Goal: Check status: Check status

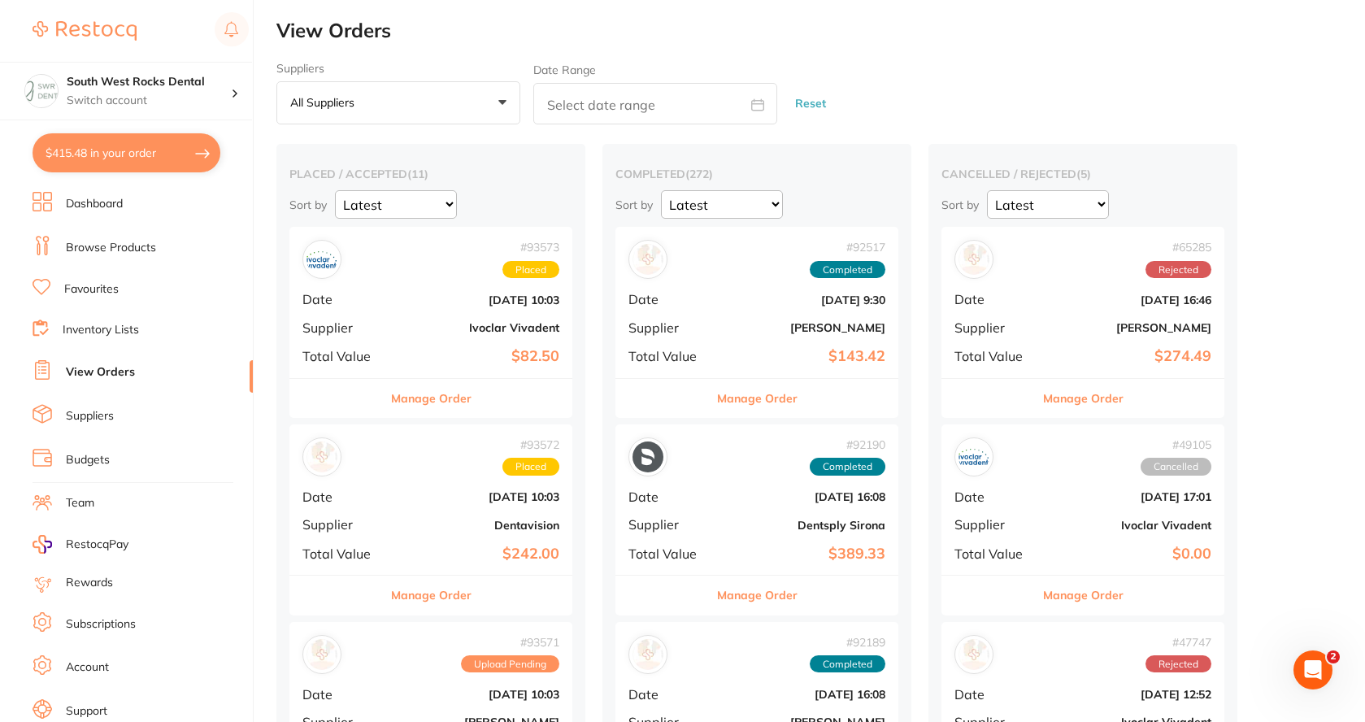
scroll to position [46, 0]
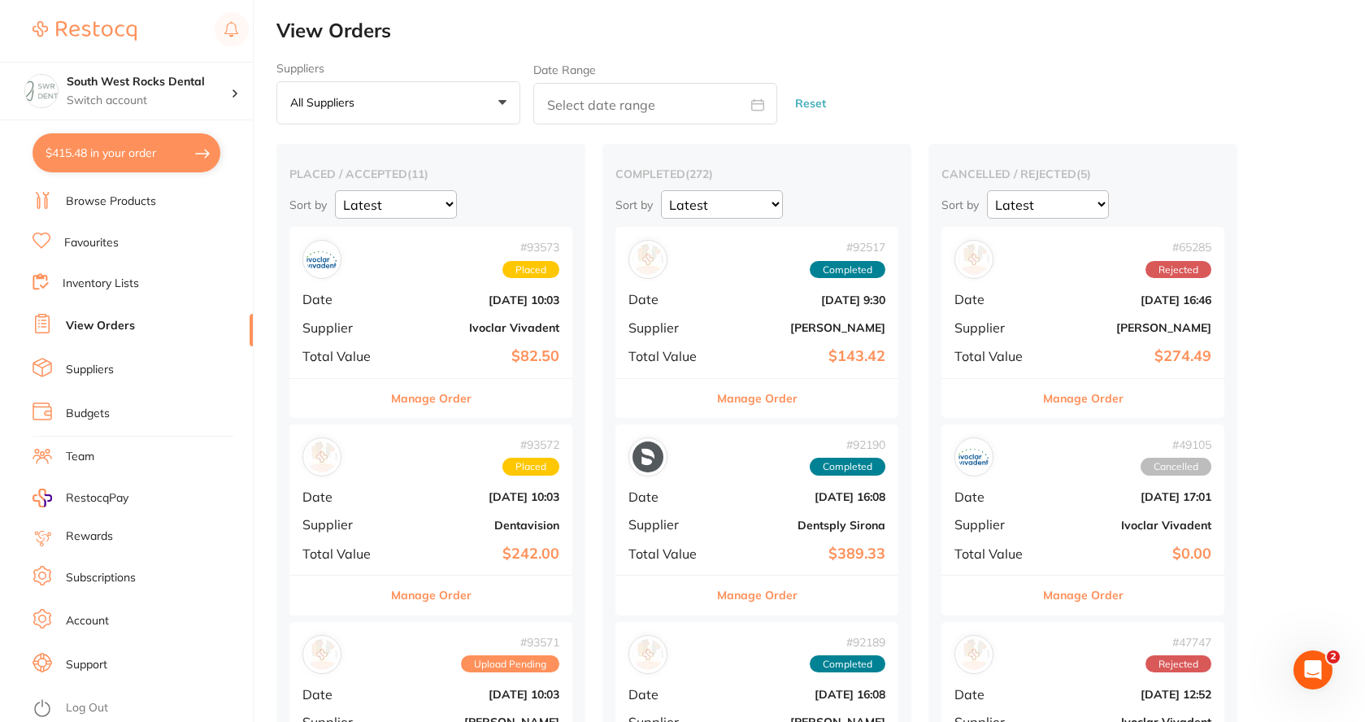
click at [117, 160] on button "$415.48 in your order" at bounding box center [127, 152] width 188 height 39
checkbox input "true"
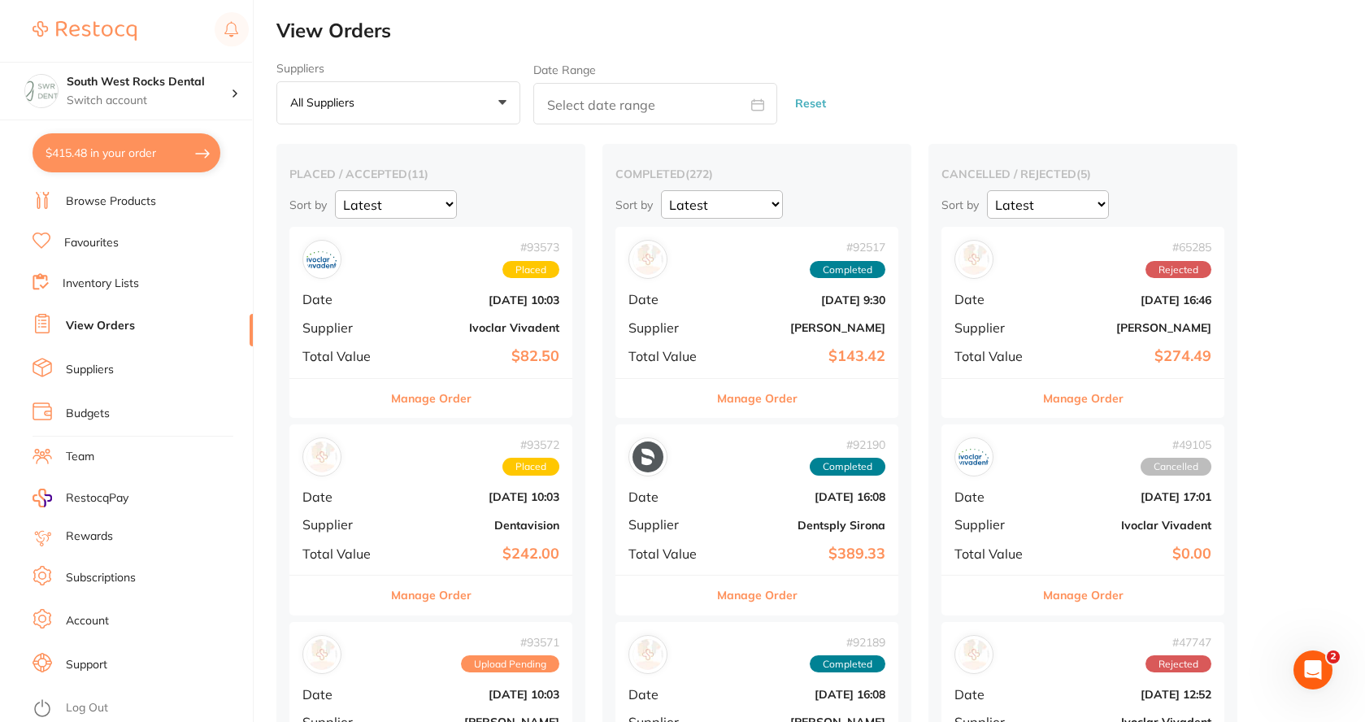
checkbox input "true"
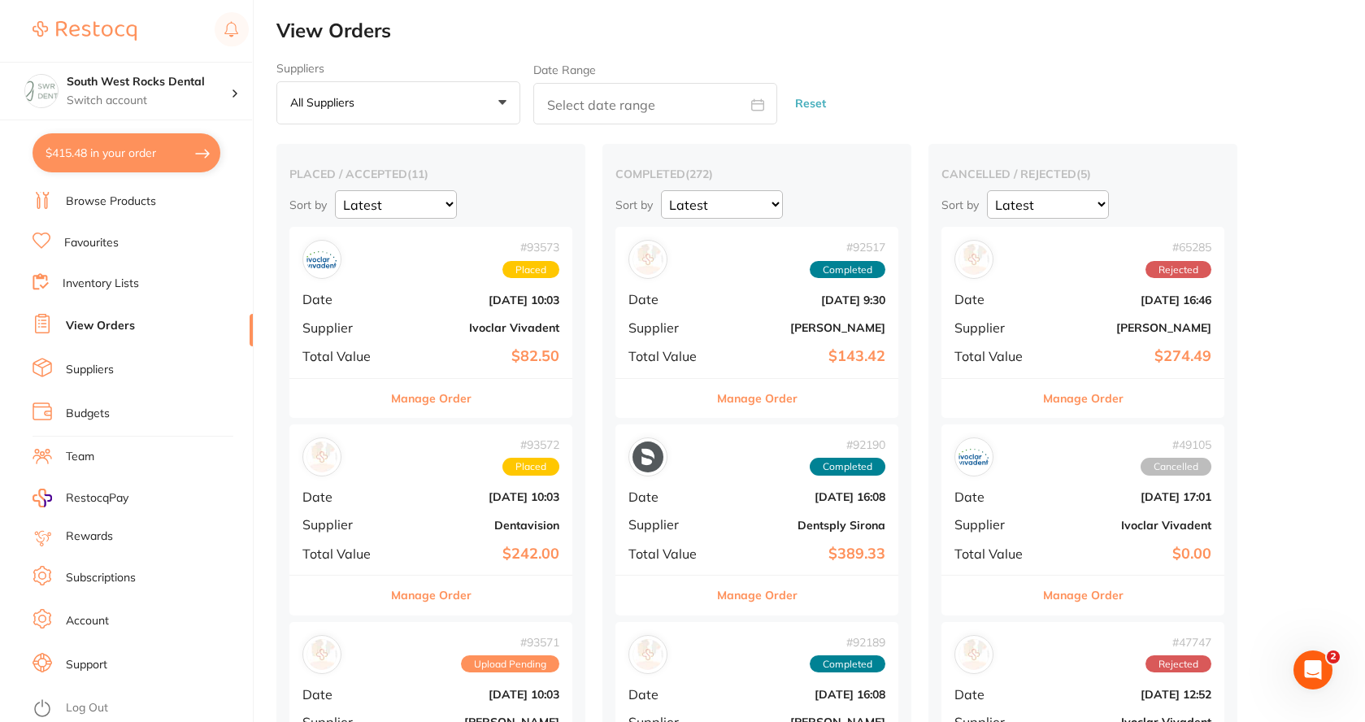
checkbox input "true"
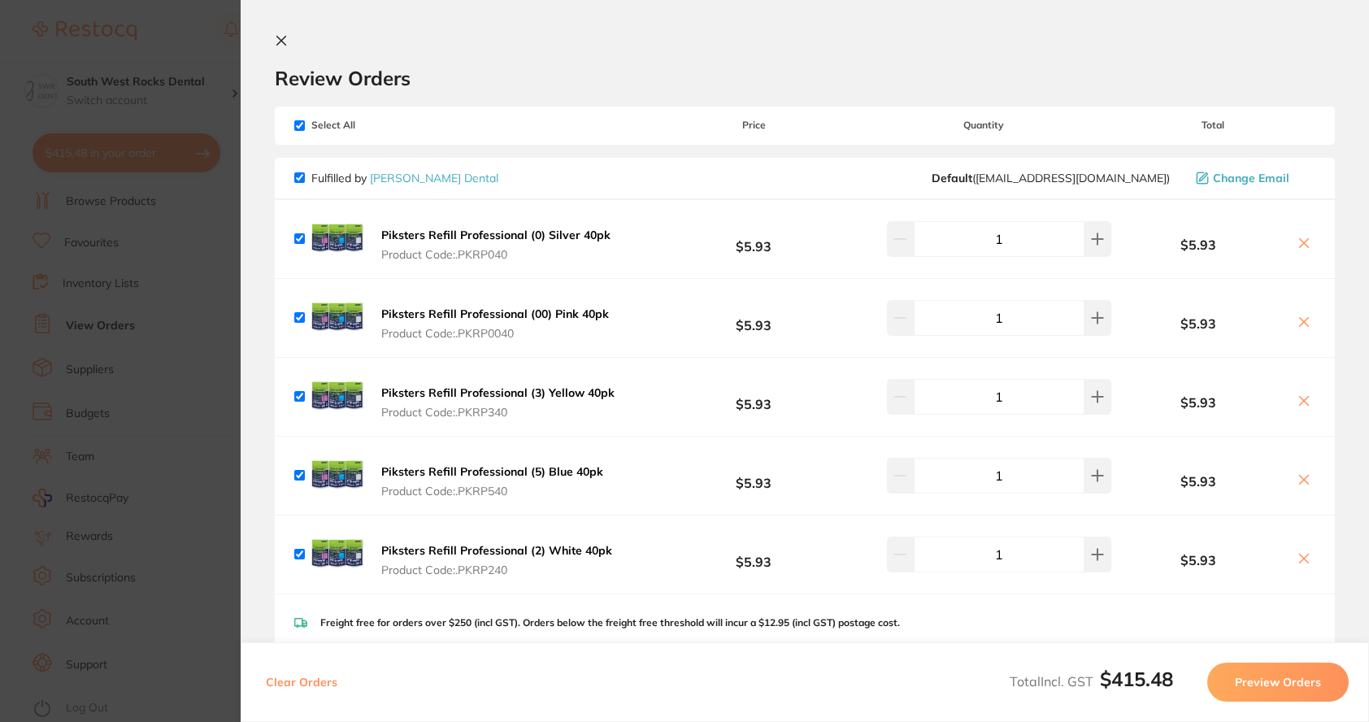
click at [279, 45] on icon at bounding box center [281, 40] width 13 height 13
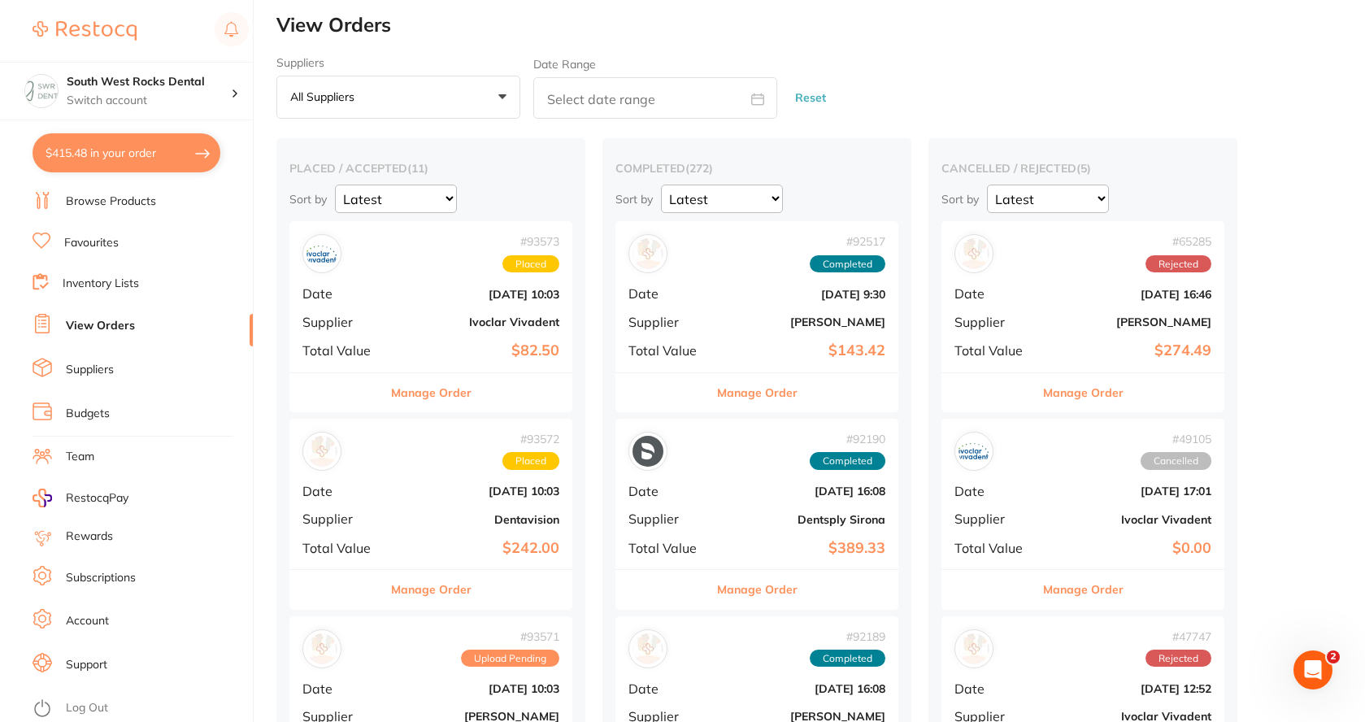
click at [110, 203] on link "Browse Products" at bounding box center [111, 201] width 90 height 16
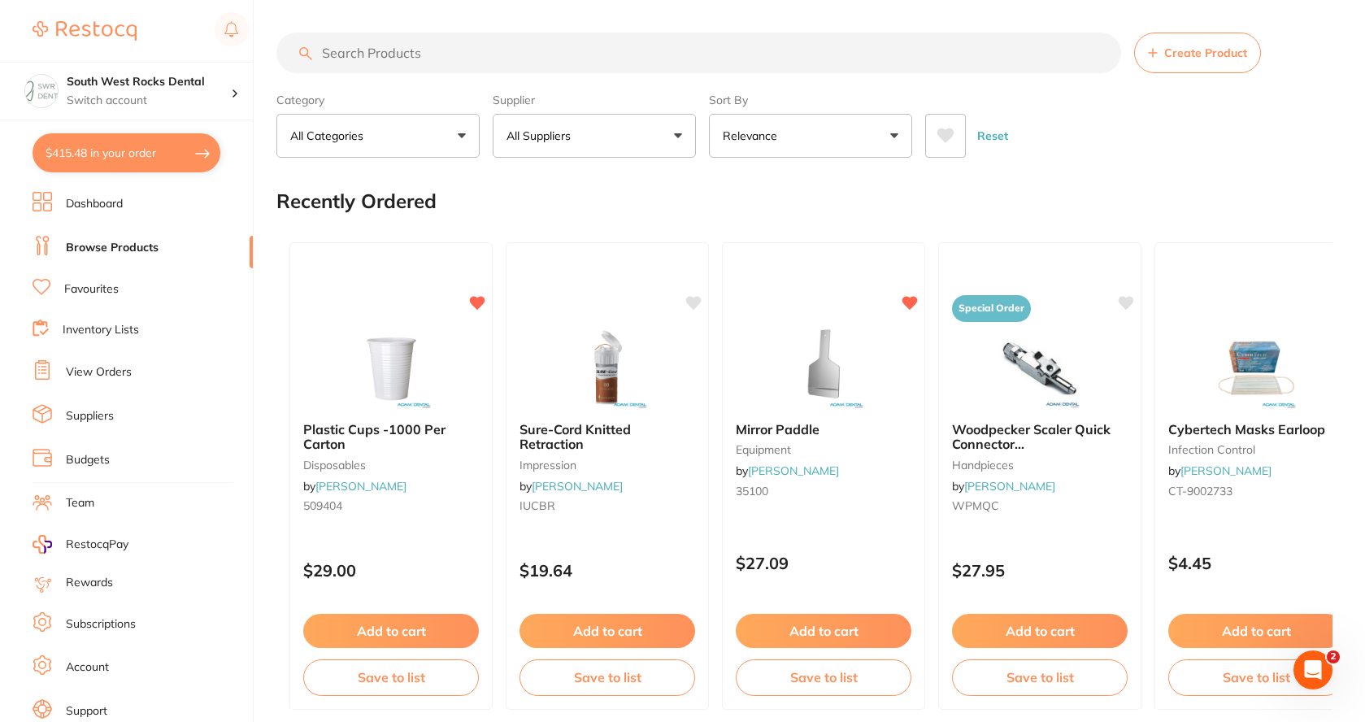
click at [110, 200] on link "Dashboard" at bounding box center [94, 204] width 57 height 16
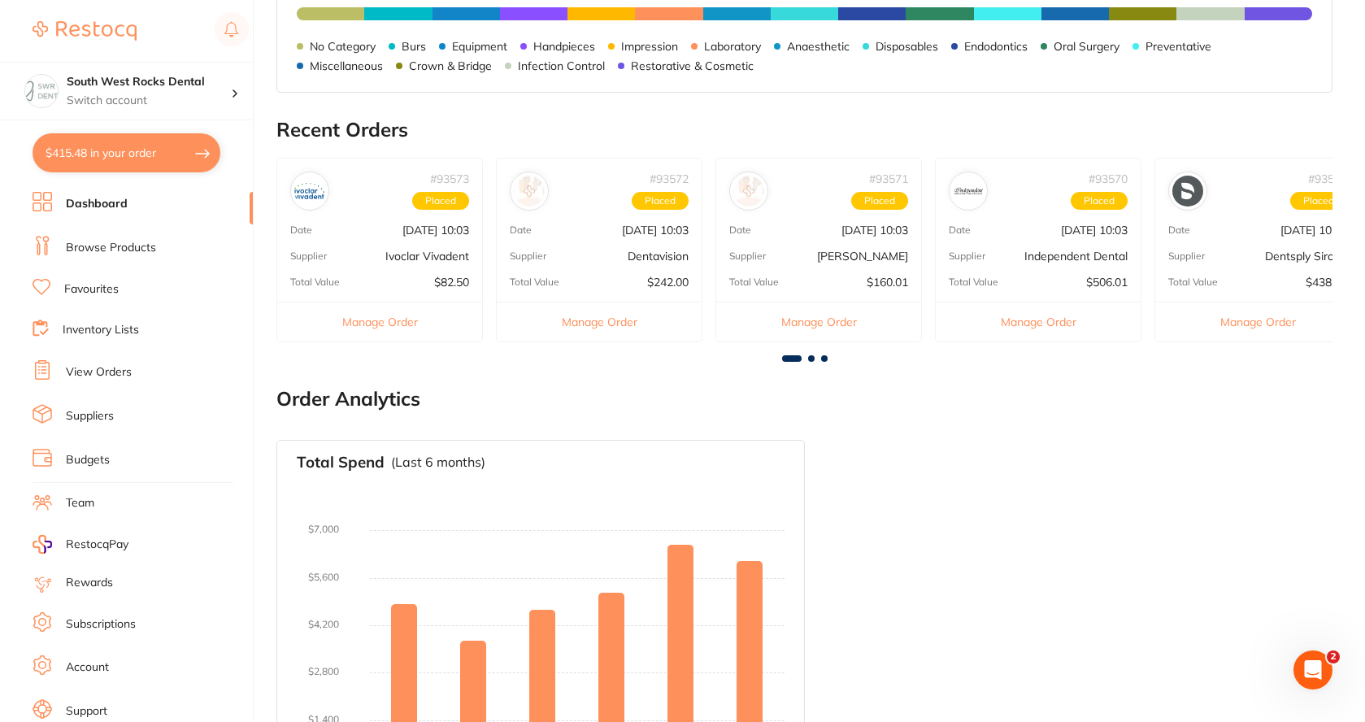
scroll to position [488, 0]
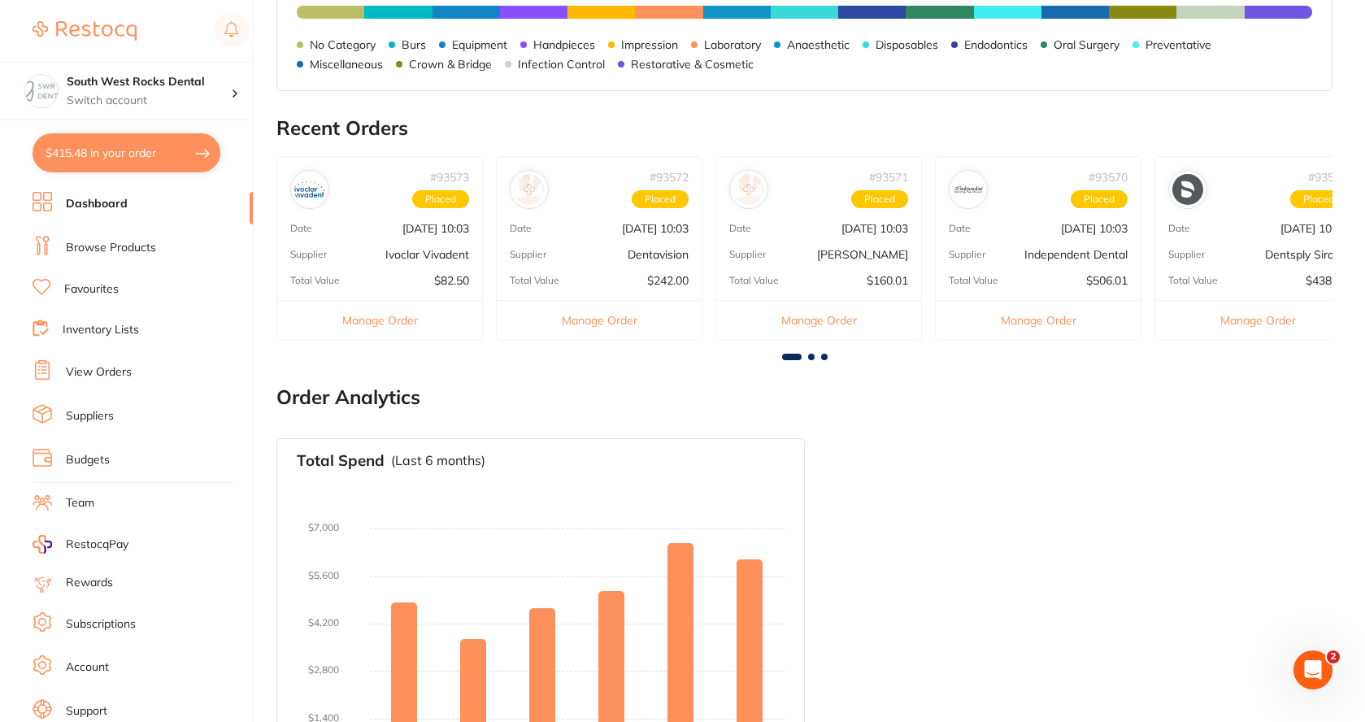
click at [812, 358] on span at bounding box center [811, 357] width 7 height 7
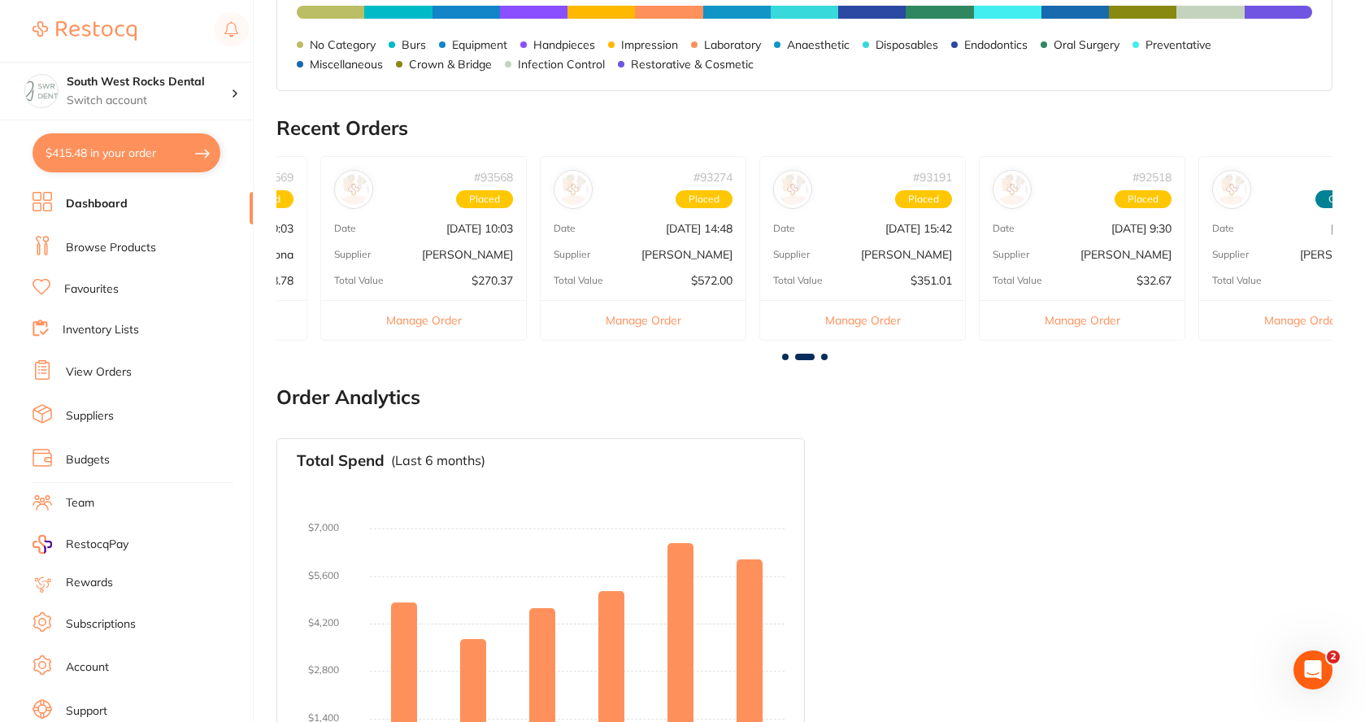
scroll to position [0, 1056]
click at [827, 356] on span at bounding box center [824, 357] width 7 height 7
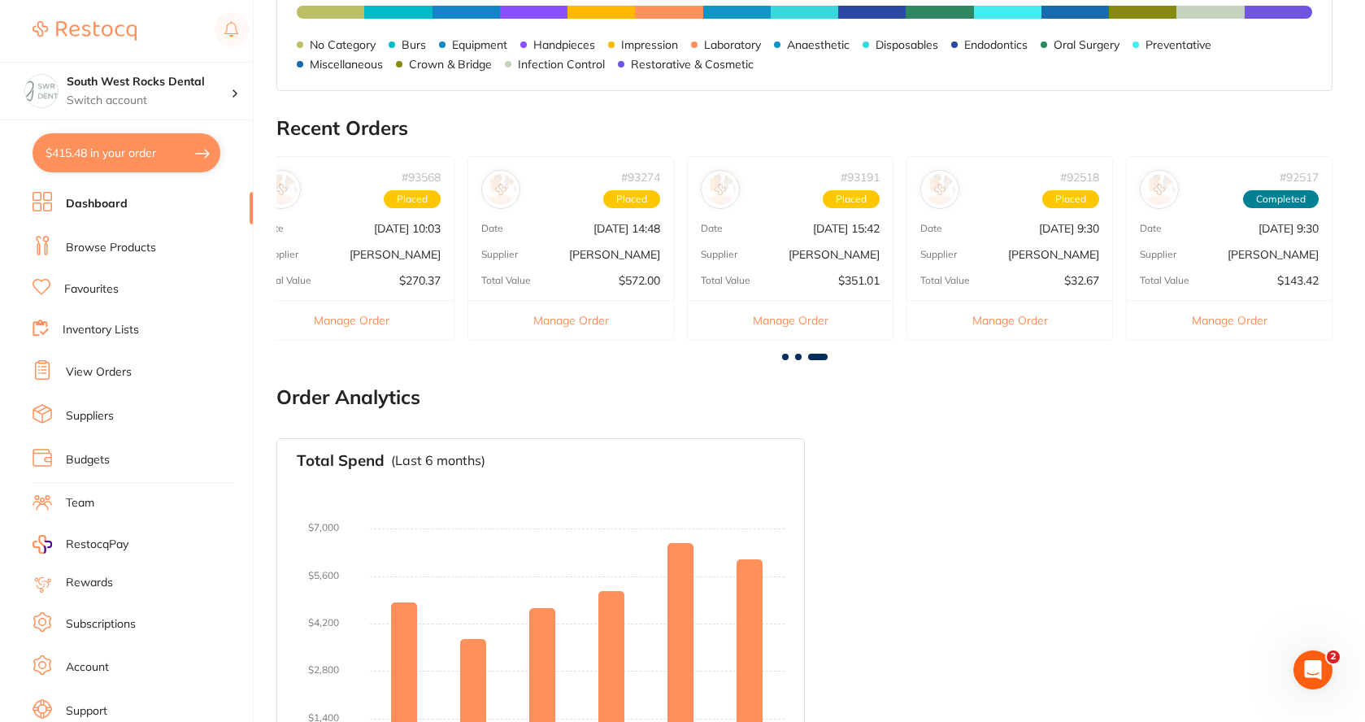
click at [1068, 252] on p "[PERSON_NAME]" at bounding box center [1053, 254] width 91 height 13
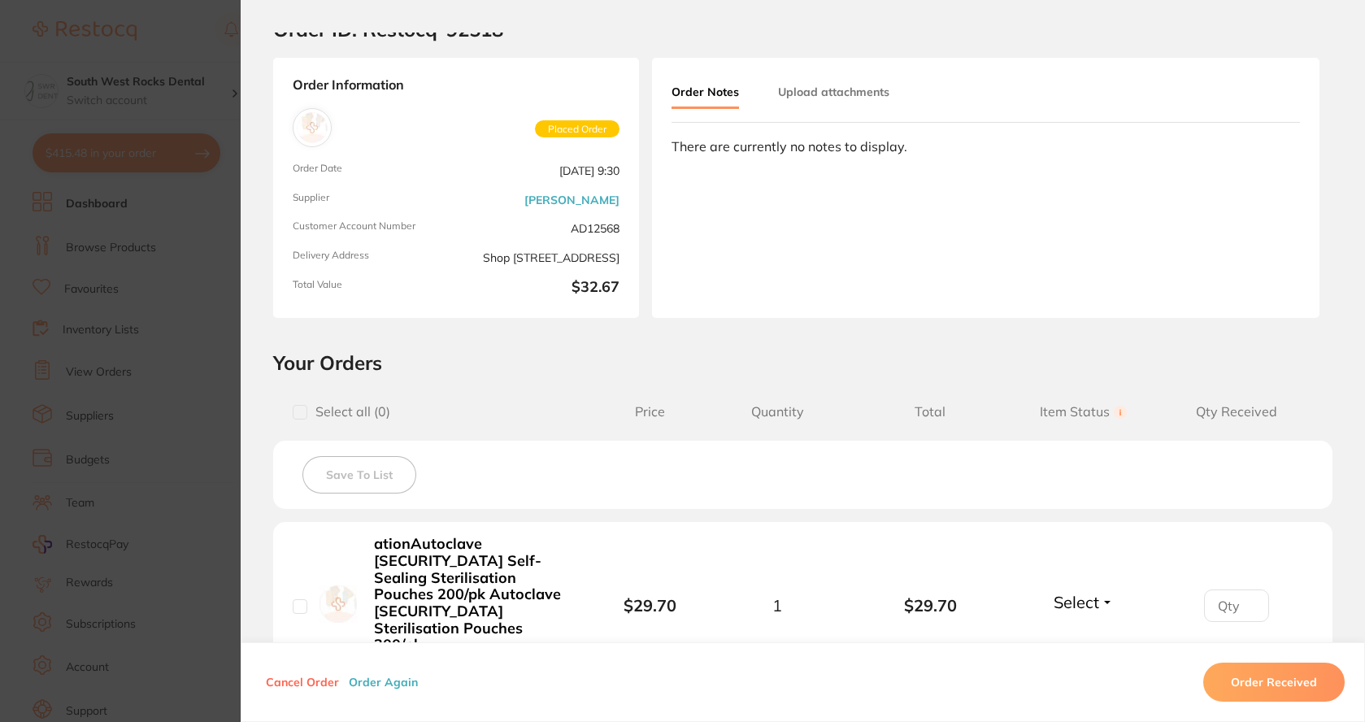
scroll to position [0, 0]
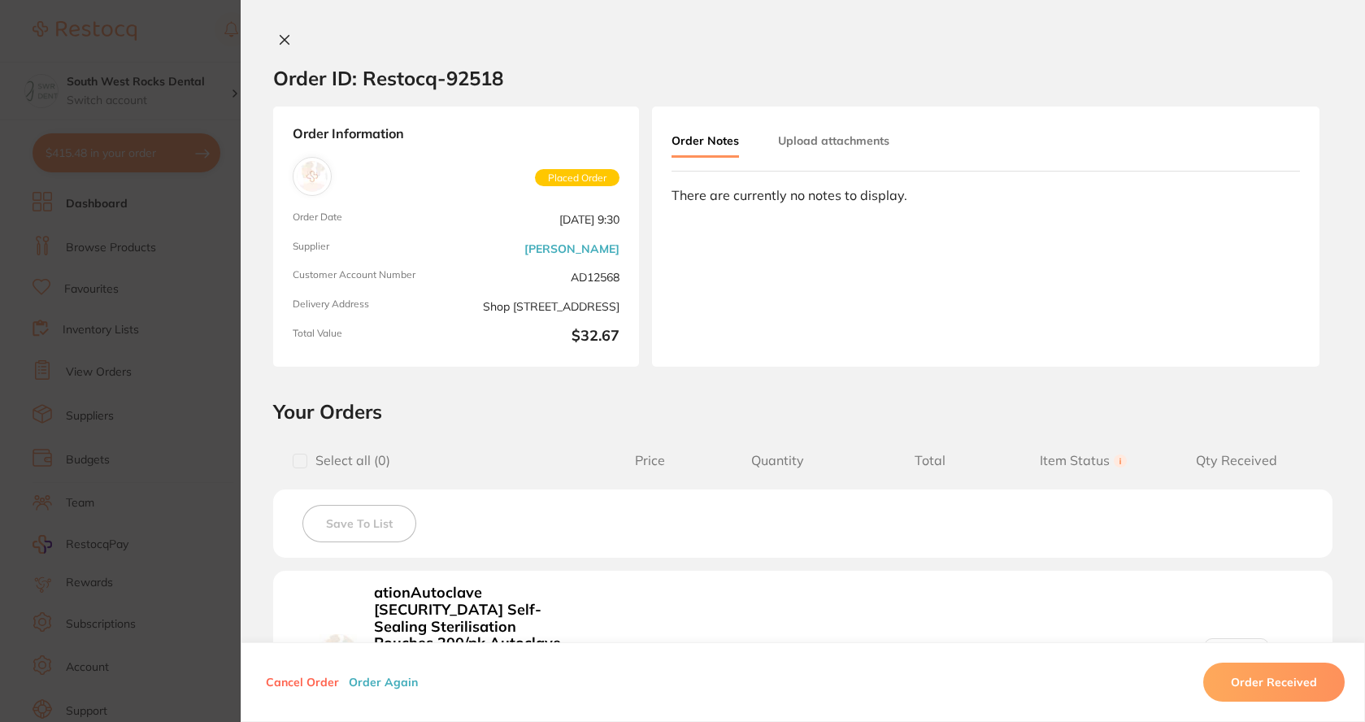
click at [282, 37] on icon at bounding box center [284, 39] width 13 height 13
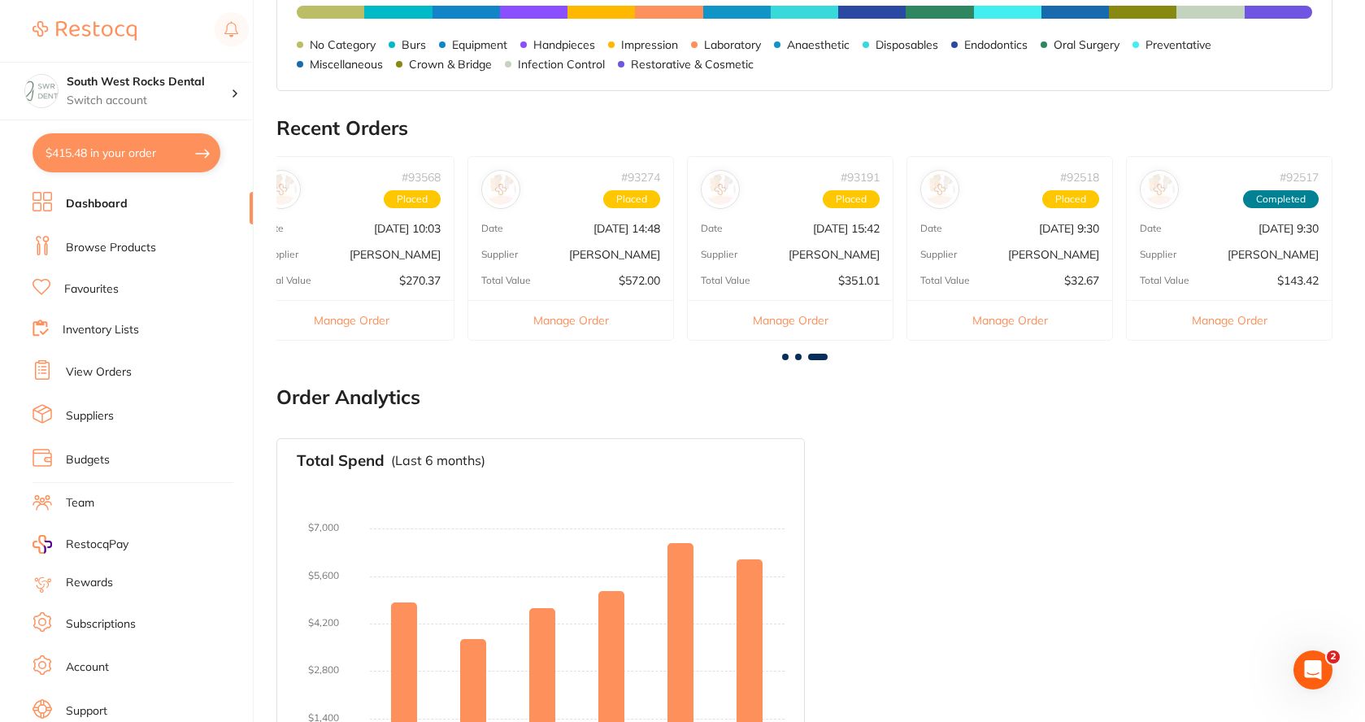
click at [855, 271] on div "# 93191 Placed Date [DATE] 15:42 Supplier [PERSON_NAME] Total Value $351.01 Man…" at bounding box center [790, 248] width 206 height 185
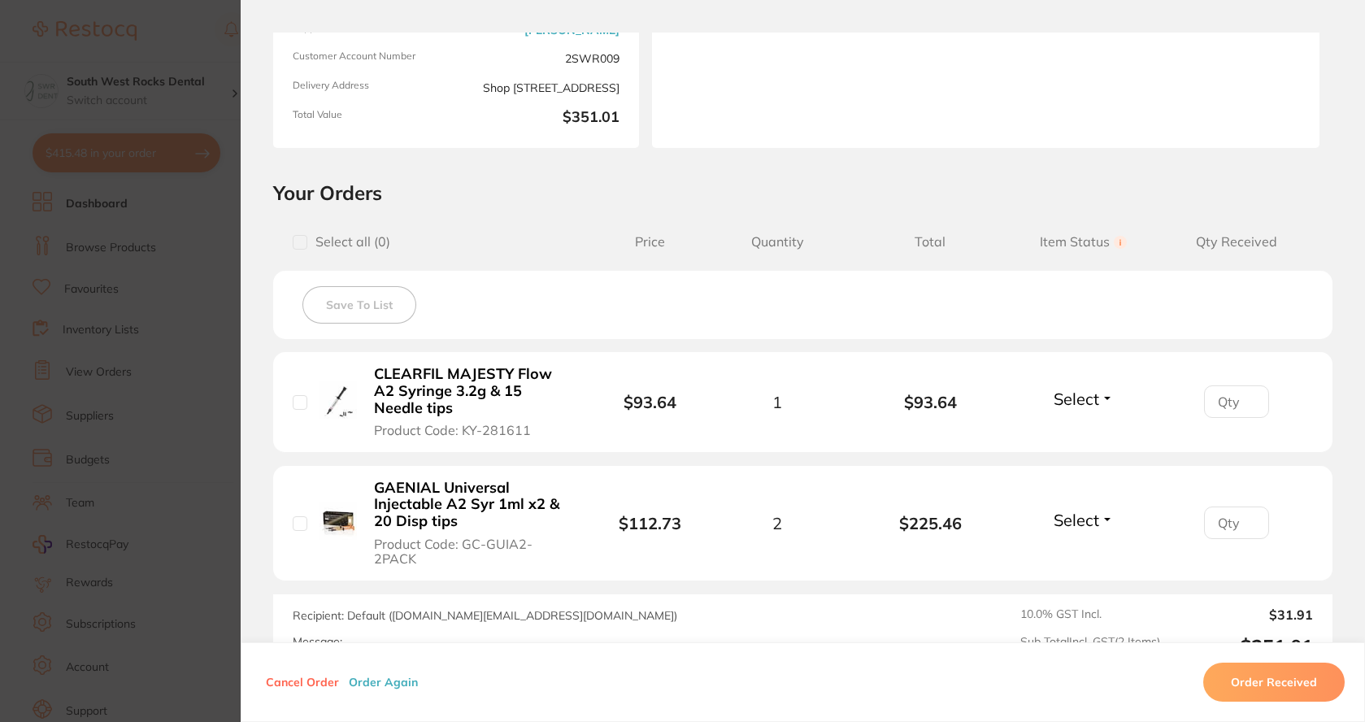
scroll to position [244, 0]
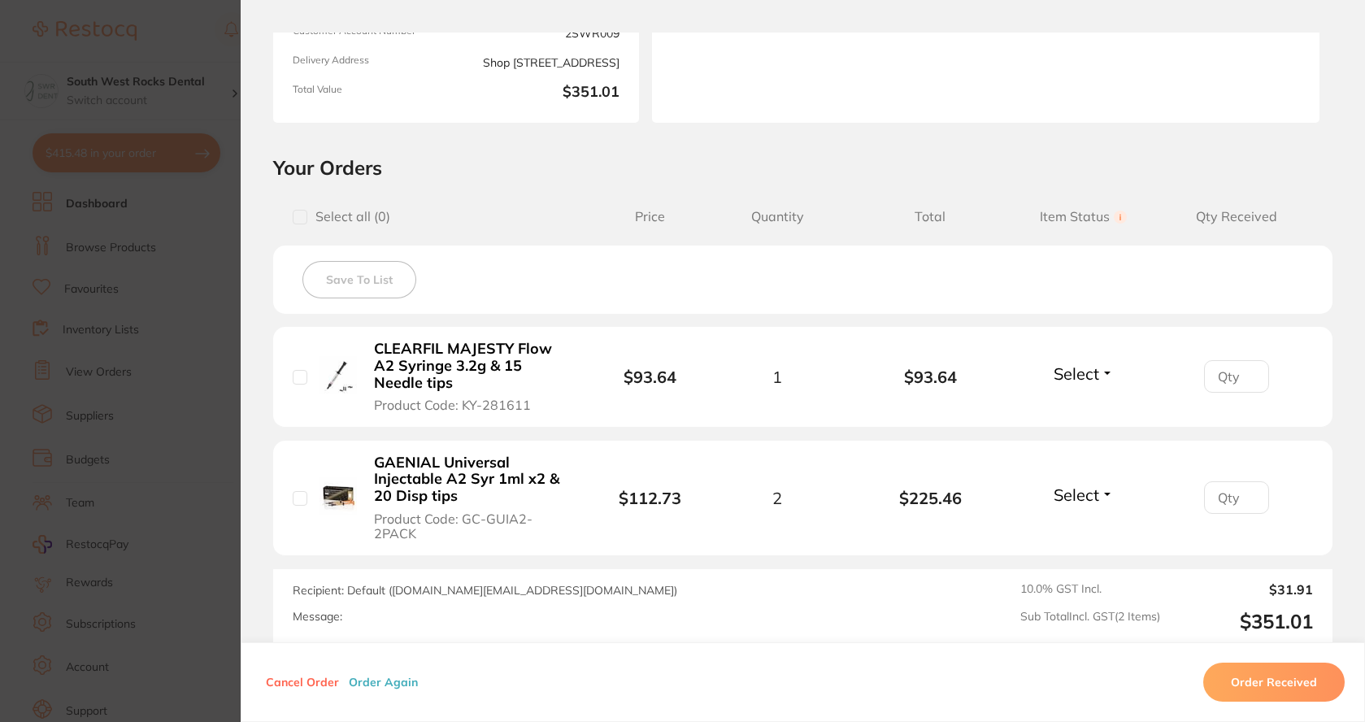
click at [1104, 371] on button "Select" at bounding box center [1083, 373] width 70 height 20
click at [1079, 405] on span "Received" at bounding box center [1082, 408] width 41 height 12
click at [1104, 493] on button "Select" at bounding box center [1083, 494] width 70 height 20
click at [1088, 532] on span "Received" at bounding box center [1082, 529] width 41 height 12
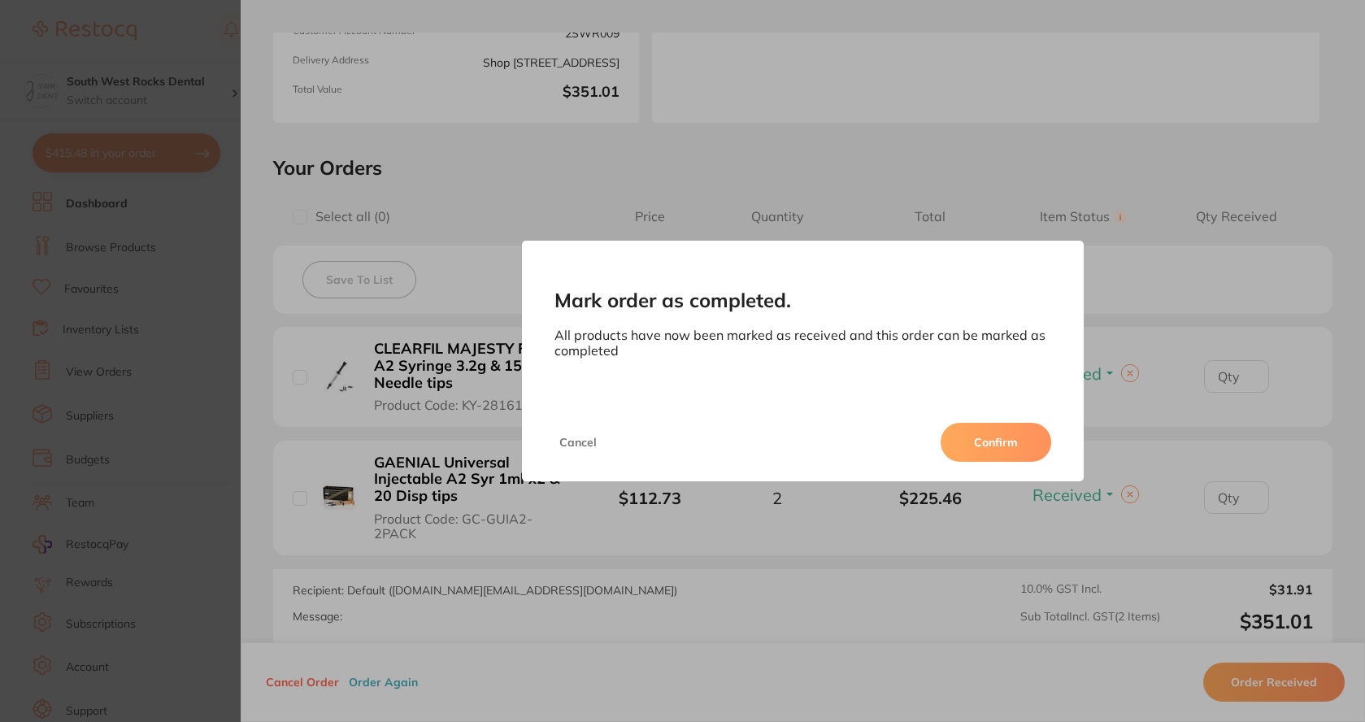
click at [1027, 431] on button "Confirm" at bounding box center [995, 442] width 111 height 39
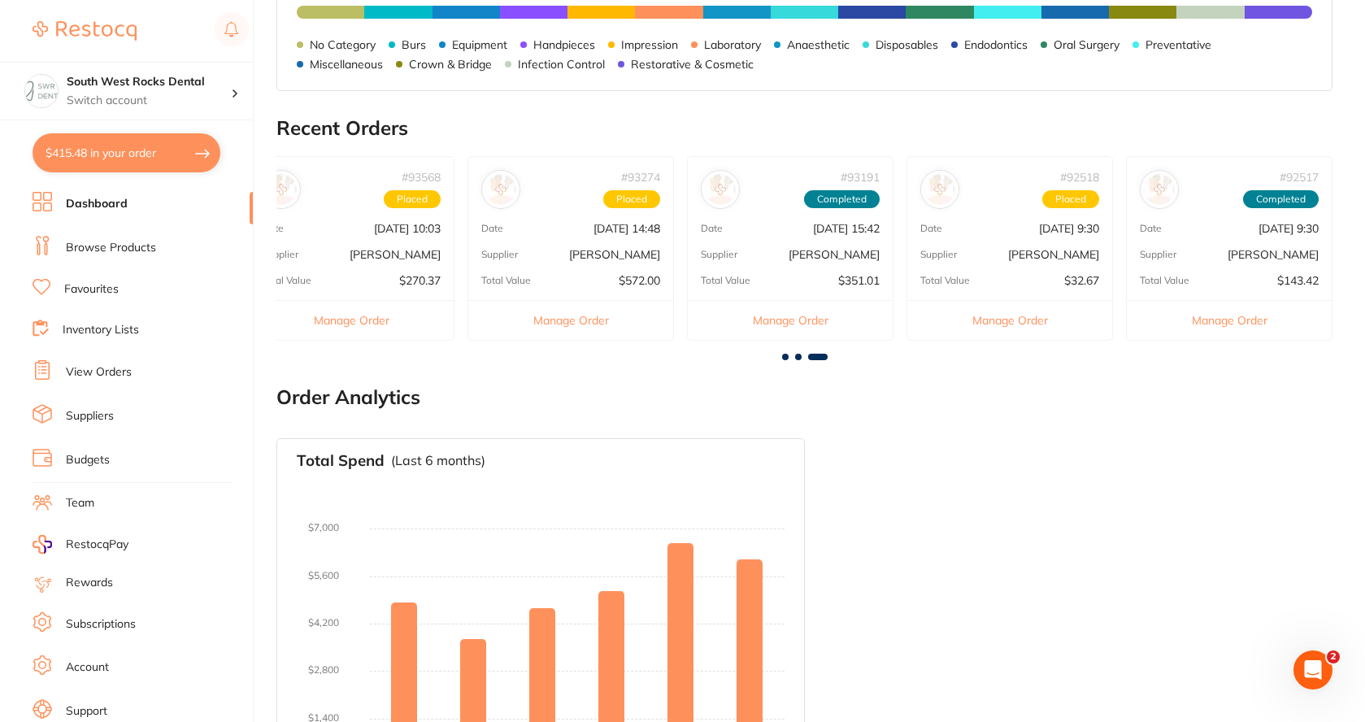
scroll to position [0, 0]
click at [626, 232] on p "[DATE] 14:48" at bounding box center [626, 228] width 67 height 13
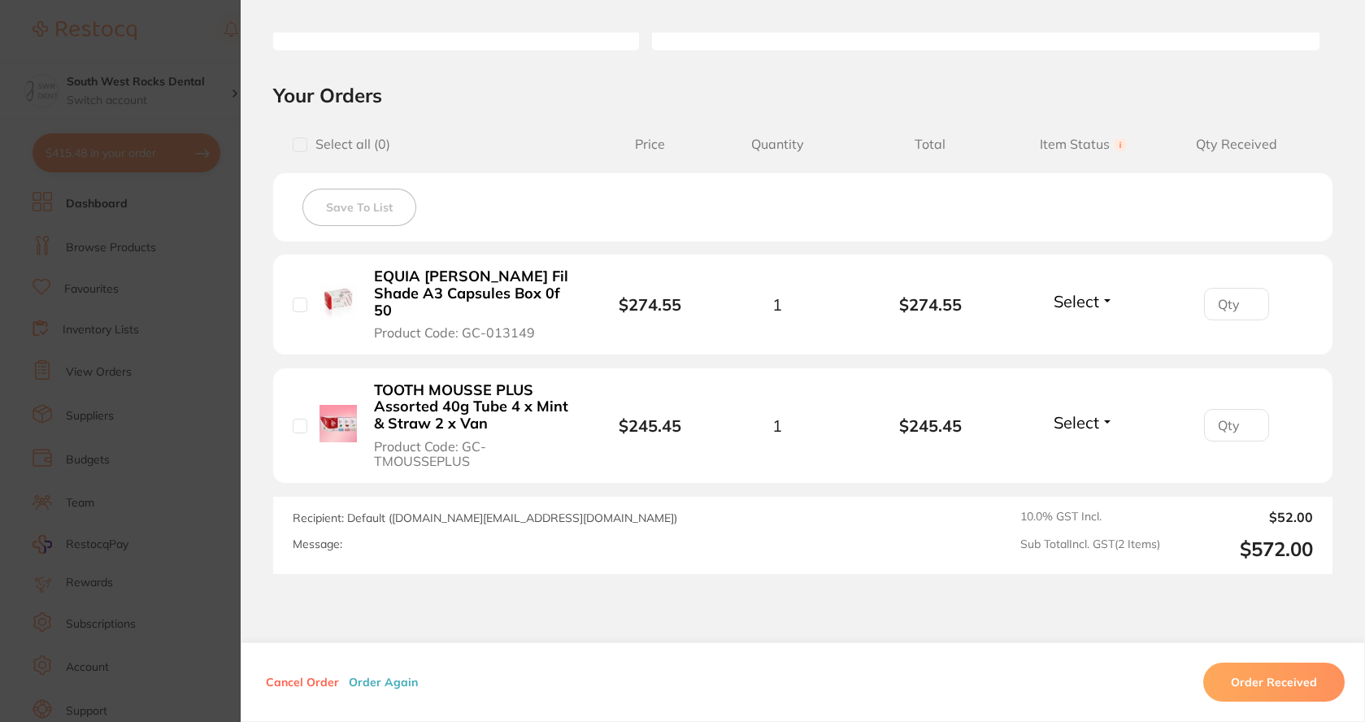
scroll to position [325, 0]
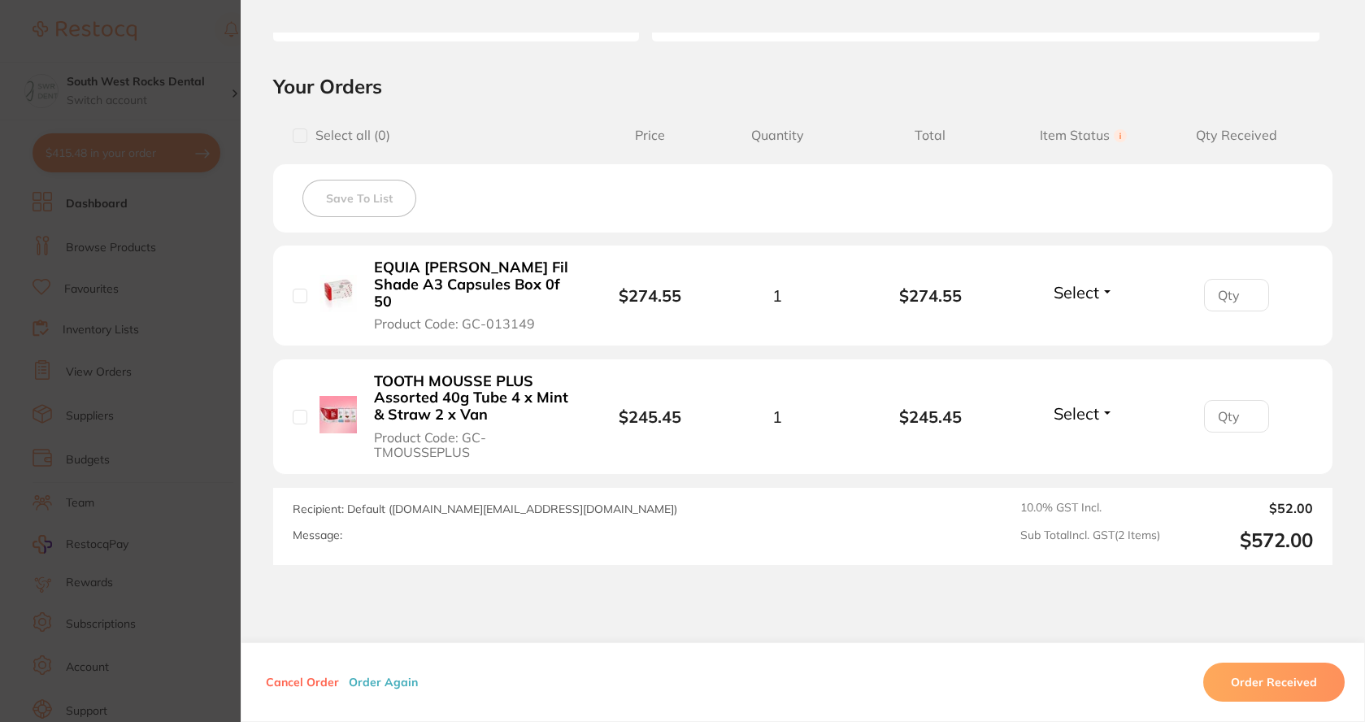
click at [1092, 283] on span "Select" at bounding box center [1076, 292] width 46 height 20
click at [1088, 321] on span "Received" at bounding box center [1082, 327] width 41 height 12
click at [1092, 403] on span "Select" at bounding box center [1076, 413] width 46 height 20
click at [1078, 442] on span "Received" at bounding box center [1082, 448] width 41 height 12
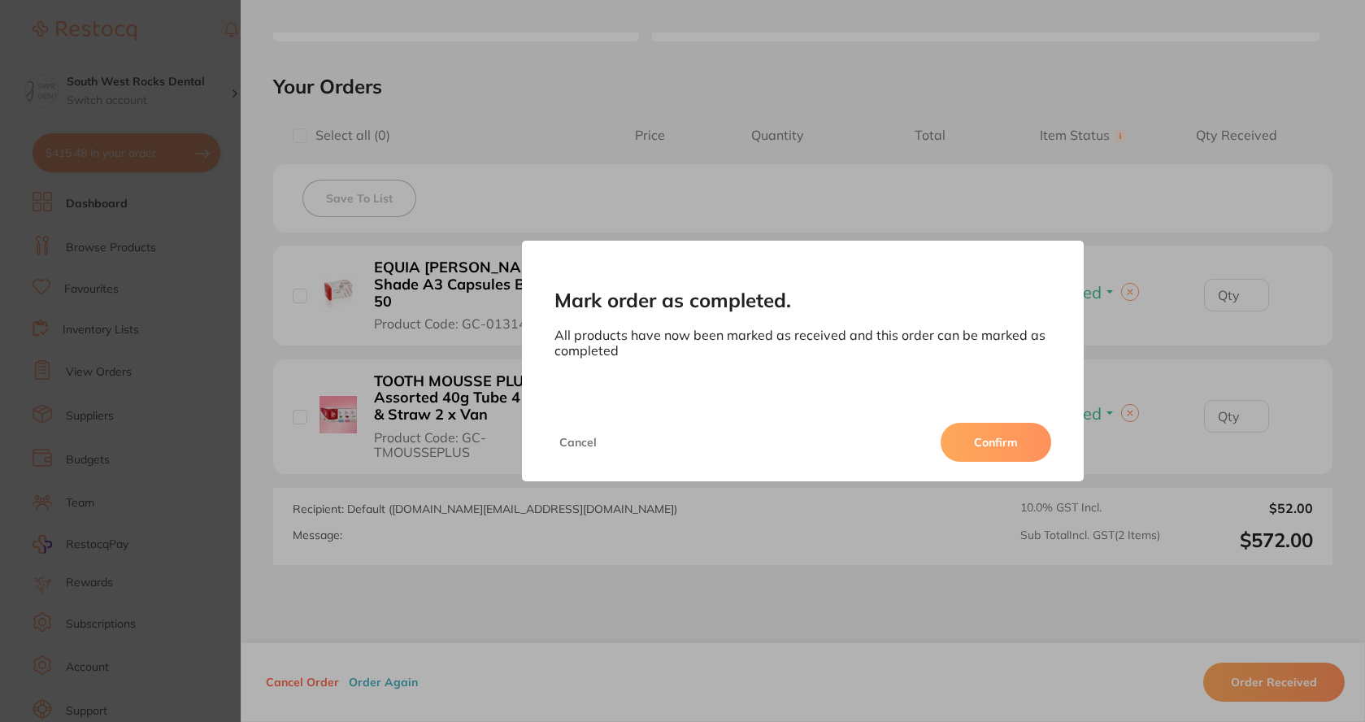
click at [1020, 436] on button "Confirm" at bounding box center [995, 442] width 111 height 39
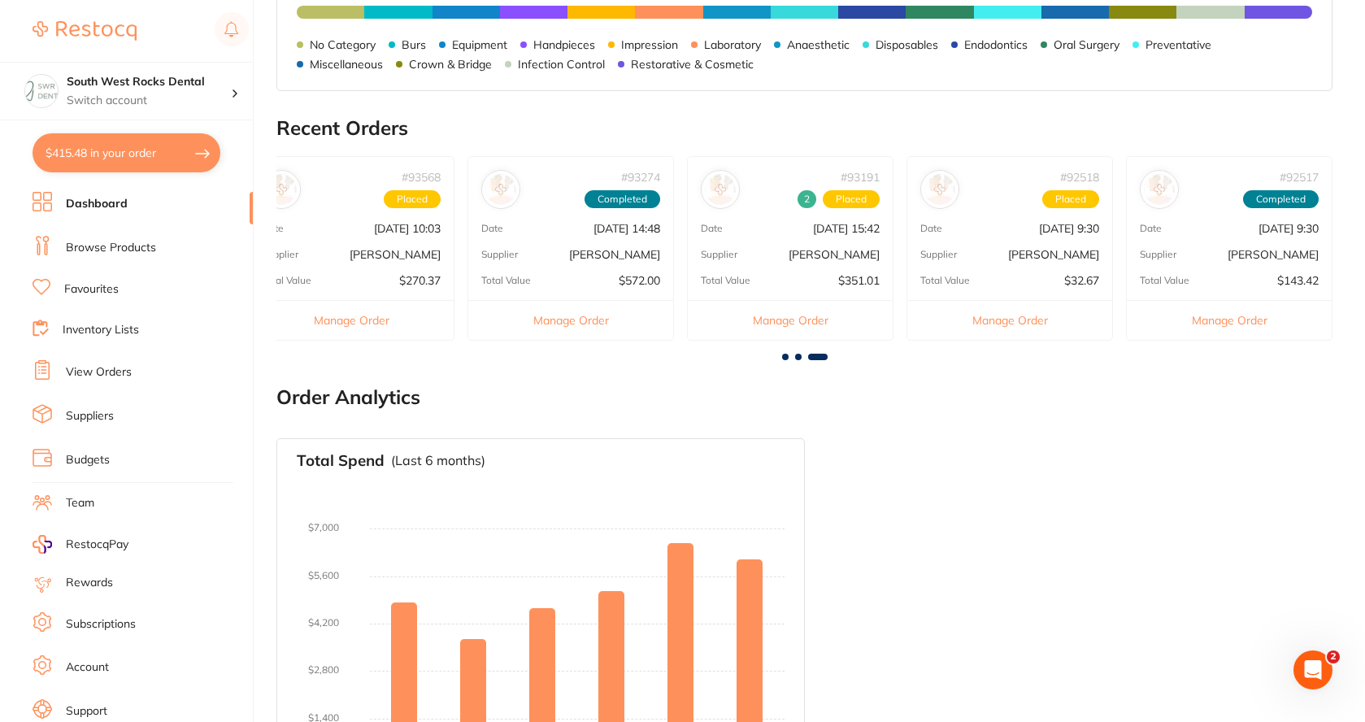
scroll to position [0, 0]
click at [420, 219] on div "# 93568 Placed Date [DATE] 10:03 Supplier [PERSON_NAME] Total Value $270.37 Man…" at bounding box center [351, 248] width 206 height 185
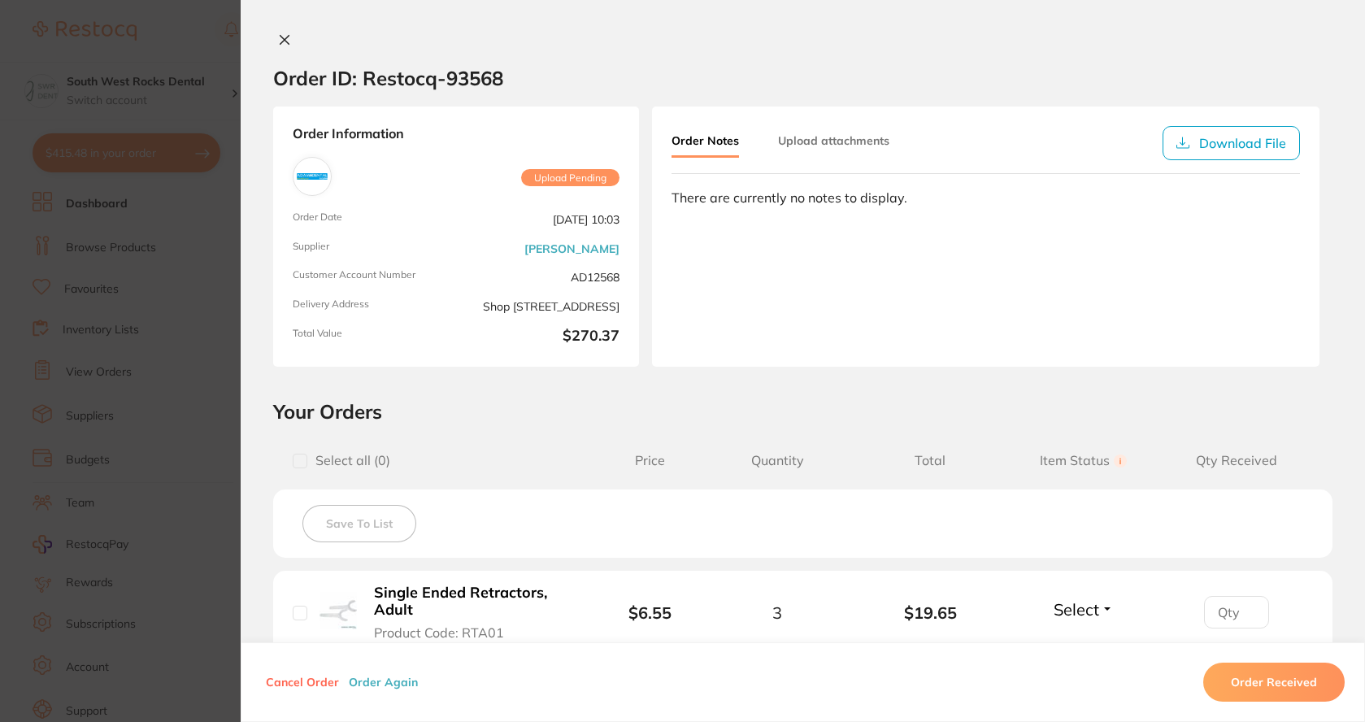
scroll to position [163, 0]
click at [284, 41] on icon at bounding box center [284, 39] width 13 height 13
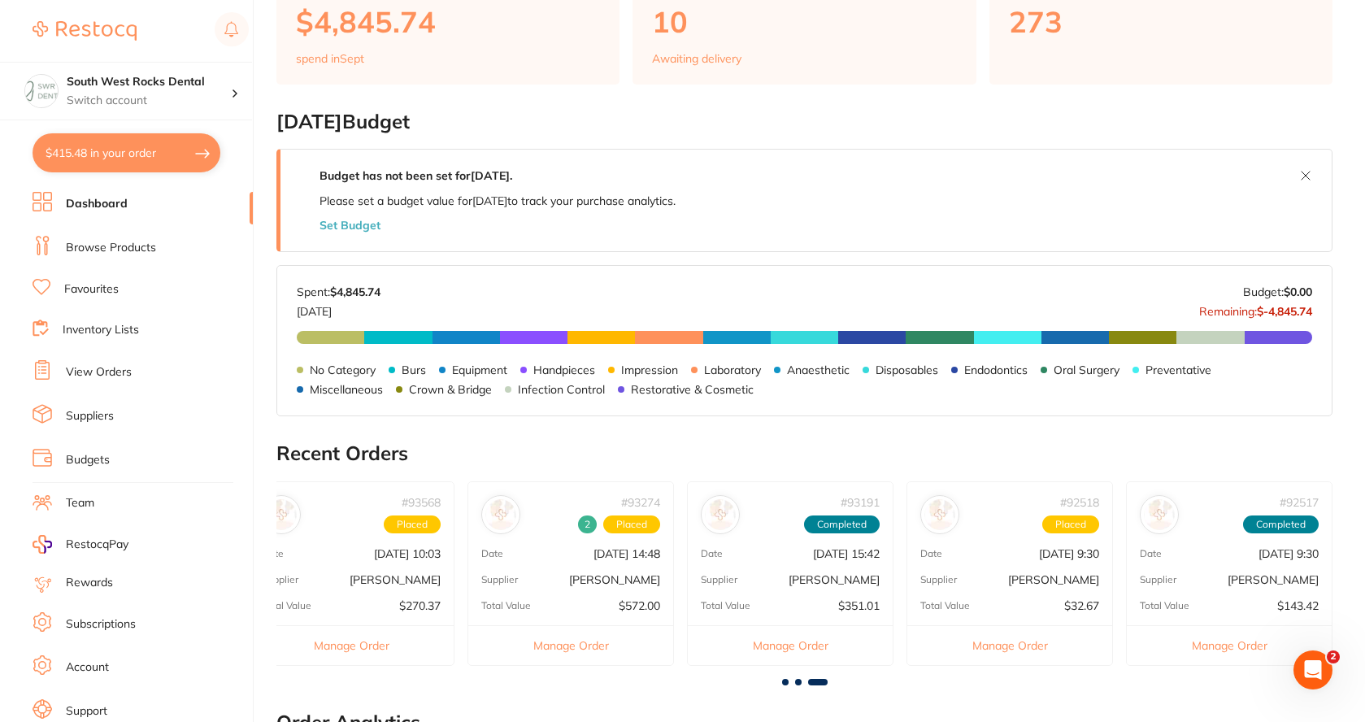
scroll to position [0, 0]
click at [1080, 563] on div "# 92518 Placed Date [DATE] 9:30 Supplier [PERSON_NAME] Total Value $32.67 Manag…" at bounding box center [1009, 573] width 206 height 185
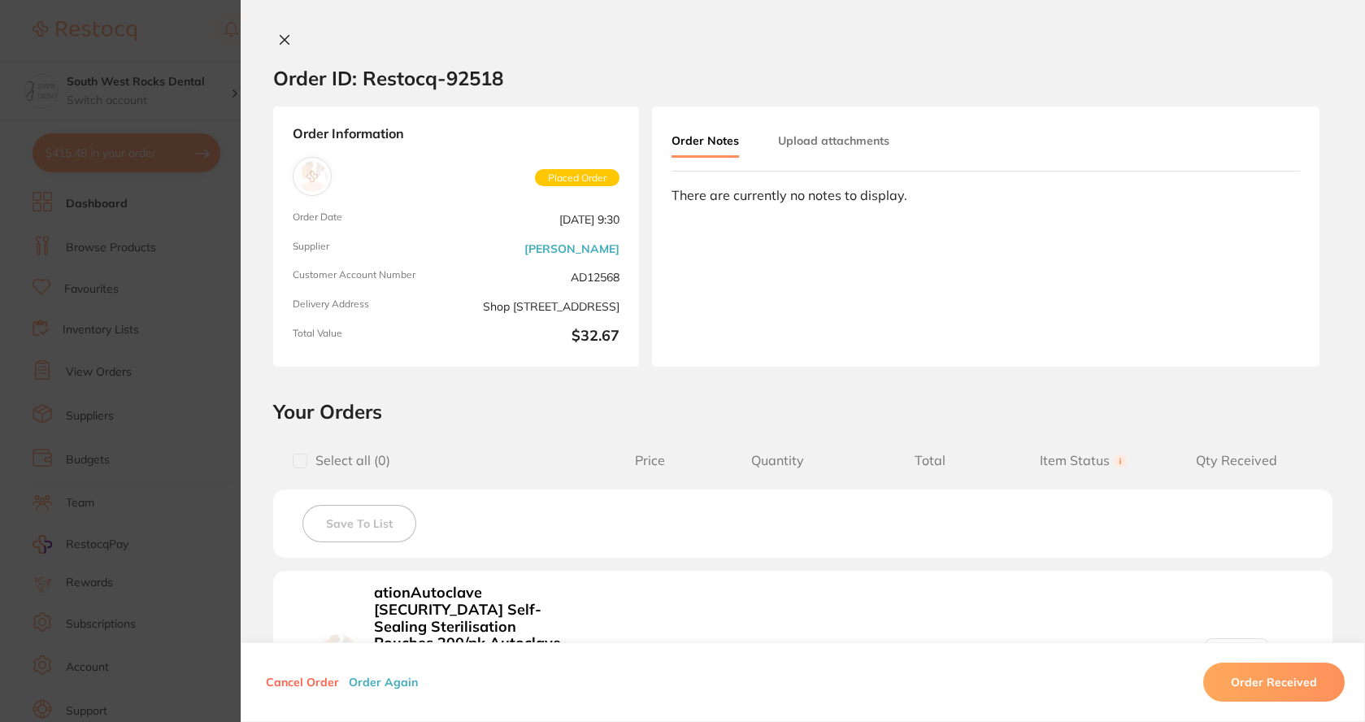
click at [278, 41] on icon at bounding box center [284, 39] width 13 height 13
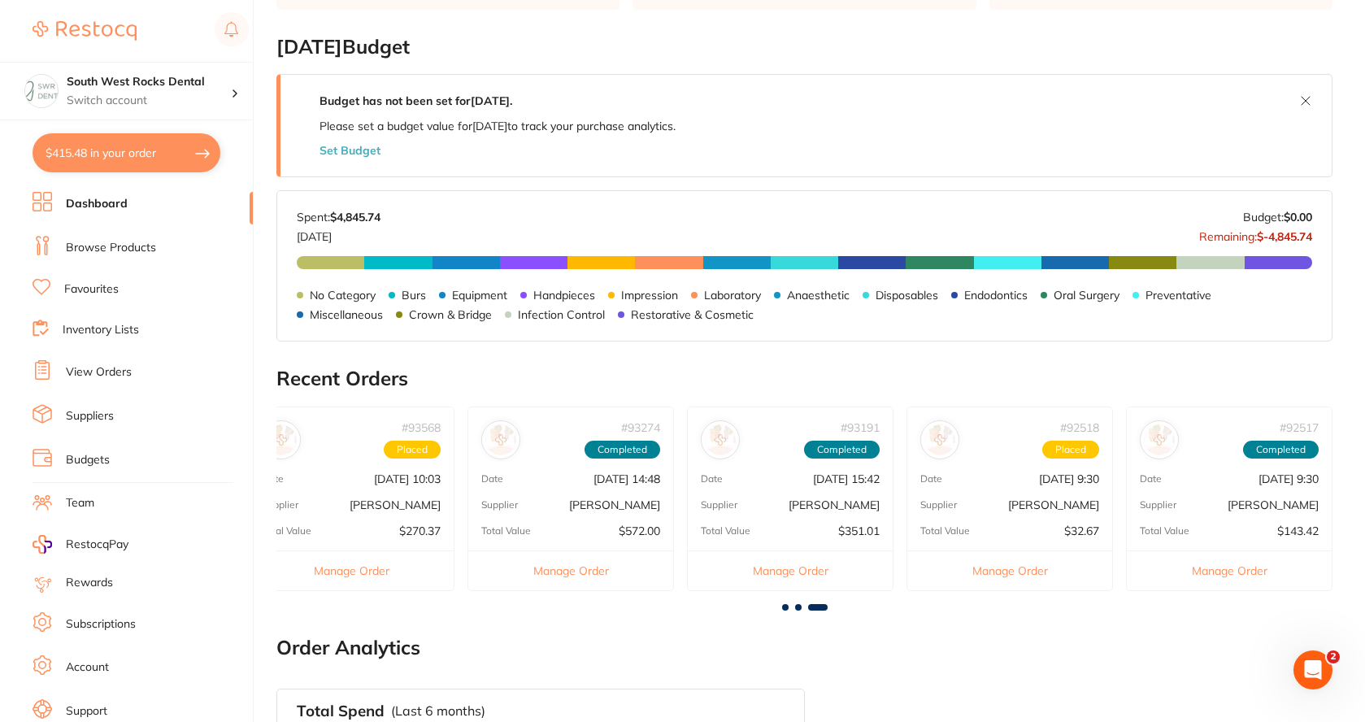
scroll to position [244, 0]
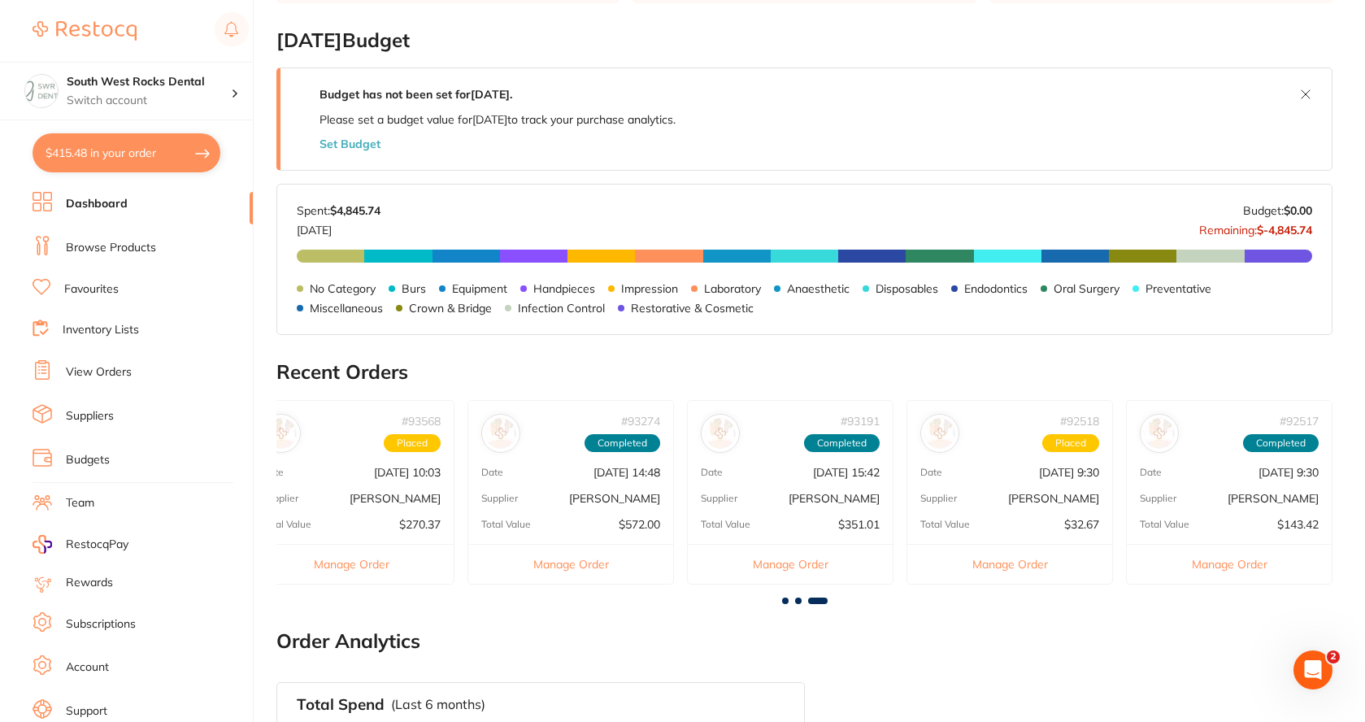
click at [403, 493] on p "[PERSON_NAME]" at bounding box center [394, 498] width 91 height 13
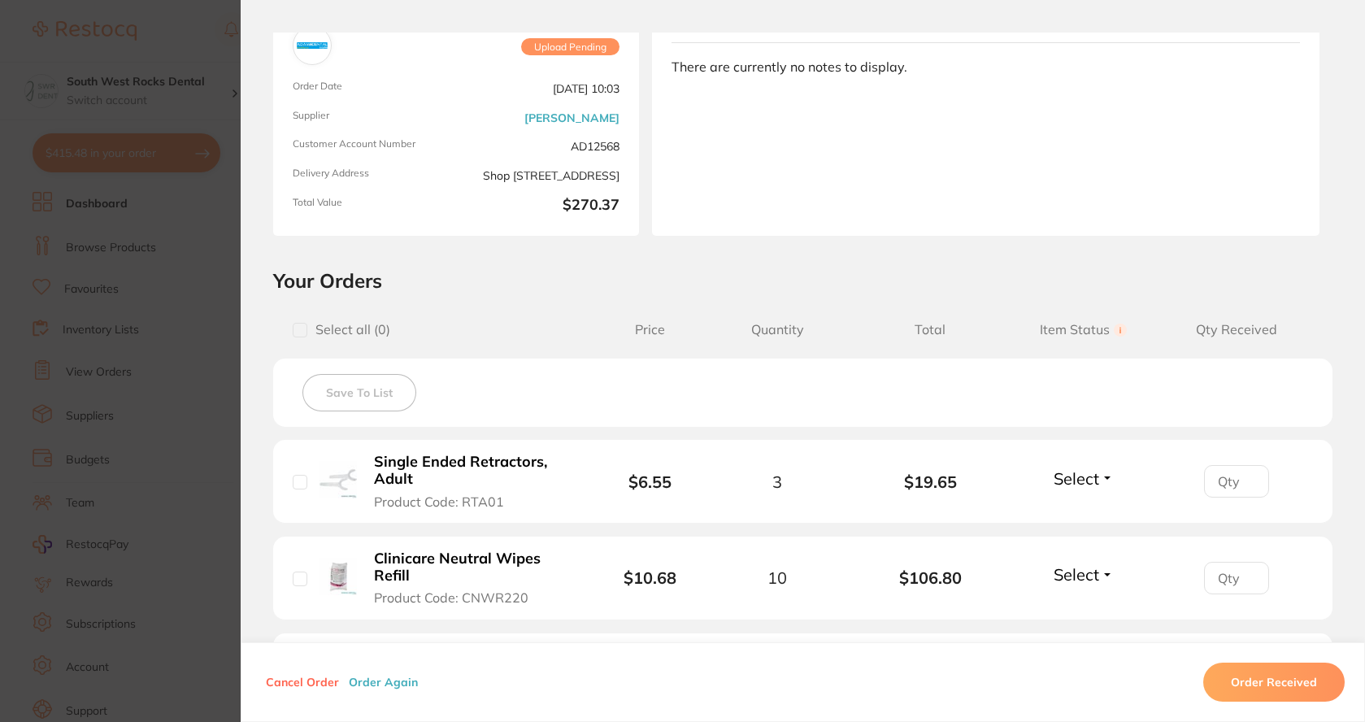
scroll to position [65, 0]
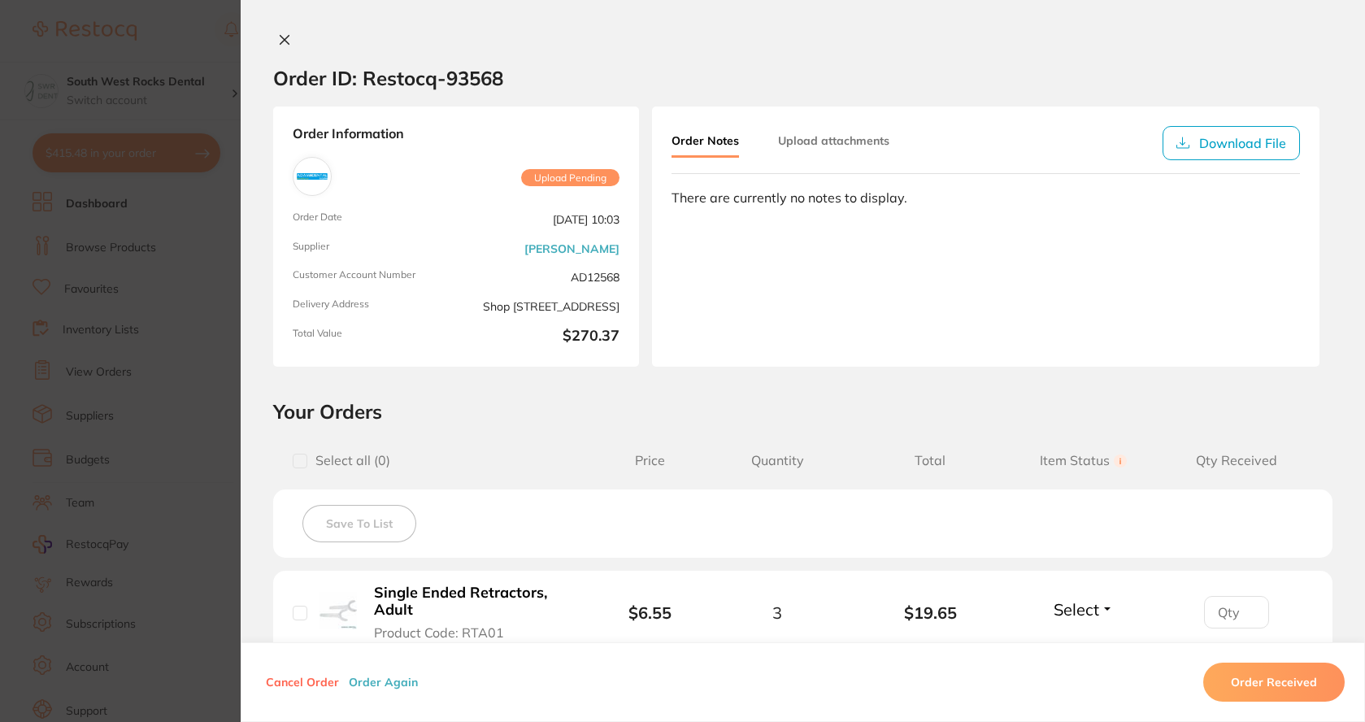
click at [278, 33] on icon at bounding box center [284, 39] width 13 height 13
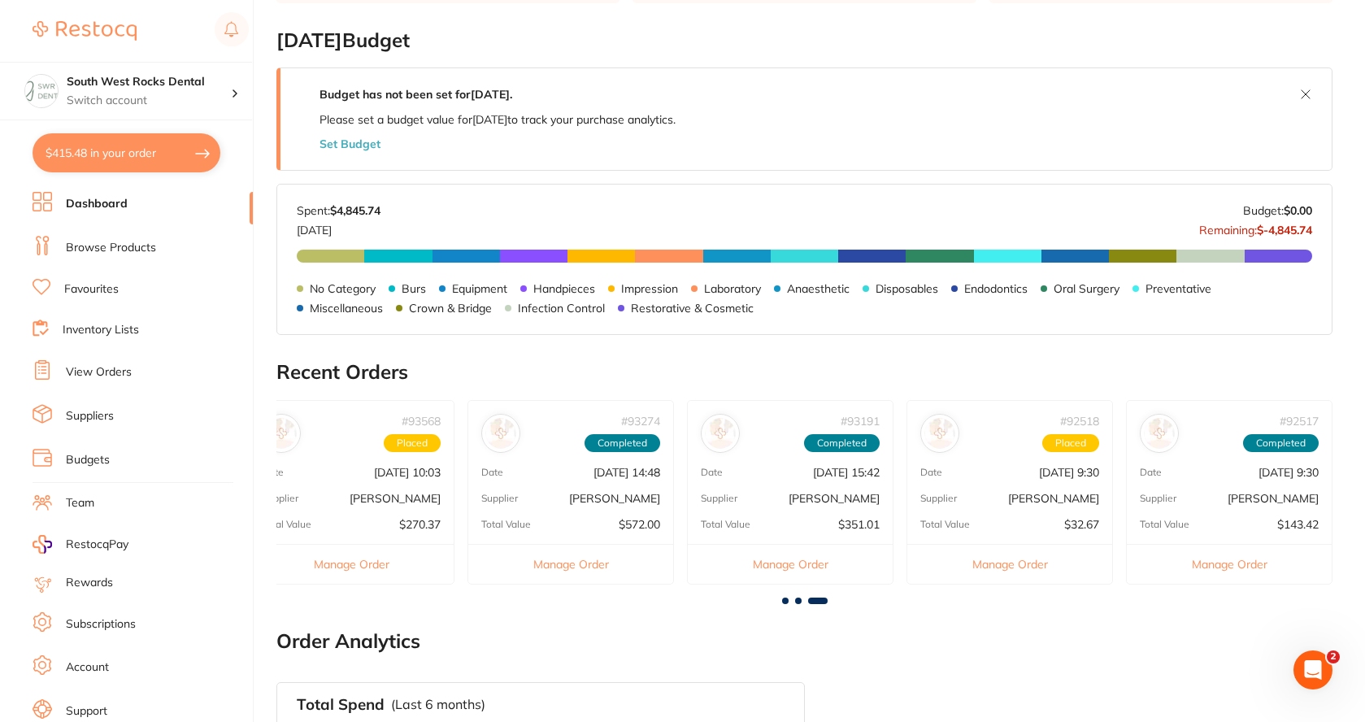
scroll to position [0, 0]
click at [800, 600] on span at bounding box center [798, 600] width 7 height 7
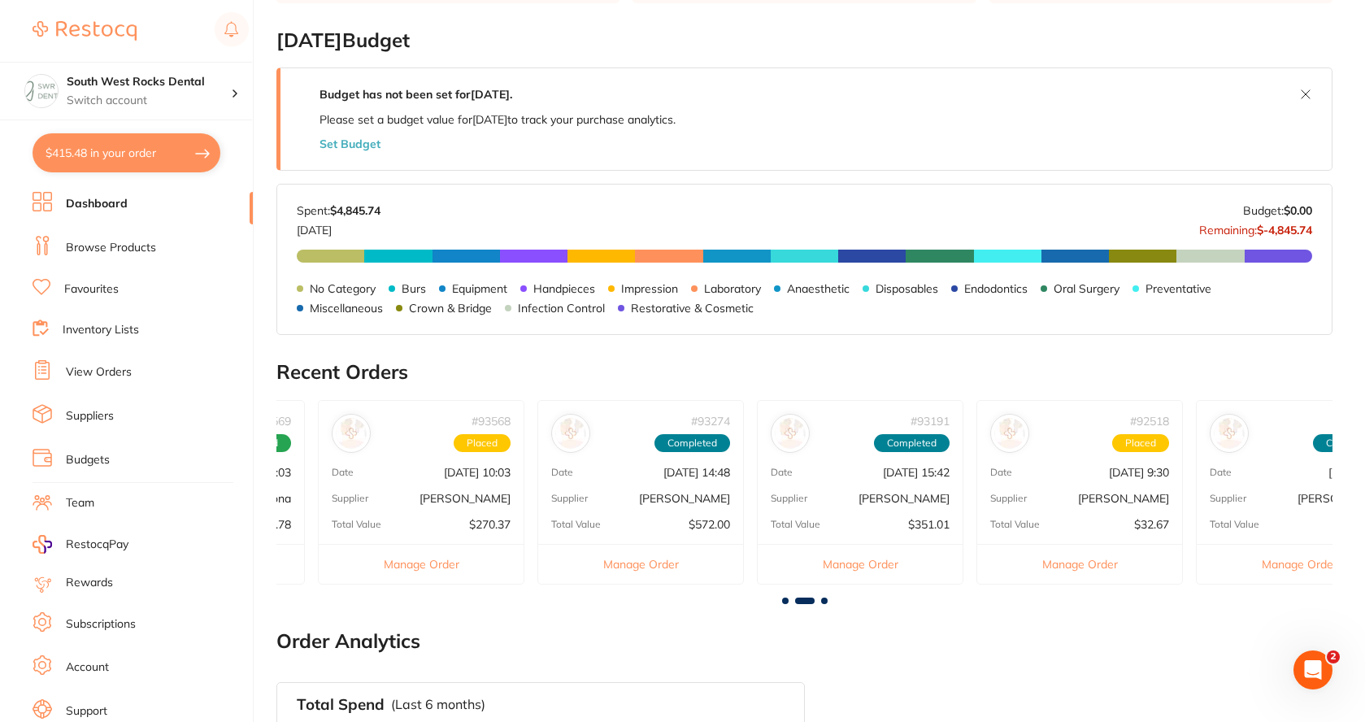
click at [788, 601] on span at bounding box center [785, 600] width 7 height 7
